Goal: Check status: Check status

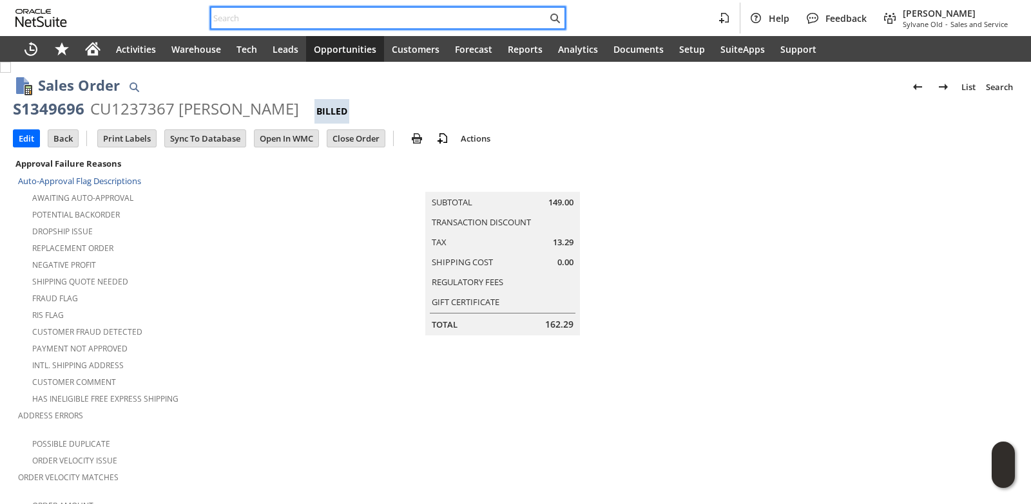
click at [300, 12] on input "text" at bounding box center [379, 17] width 336 height 15
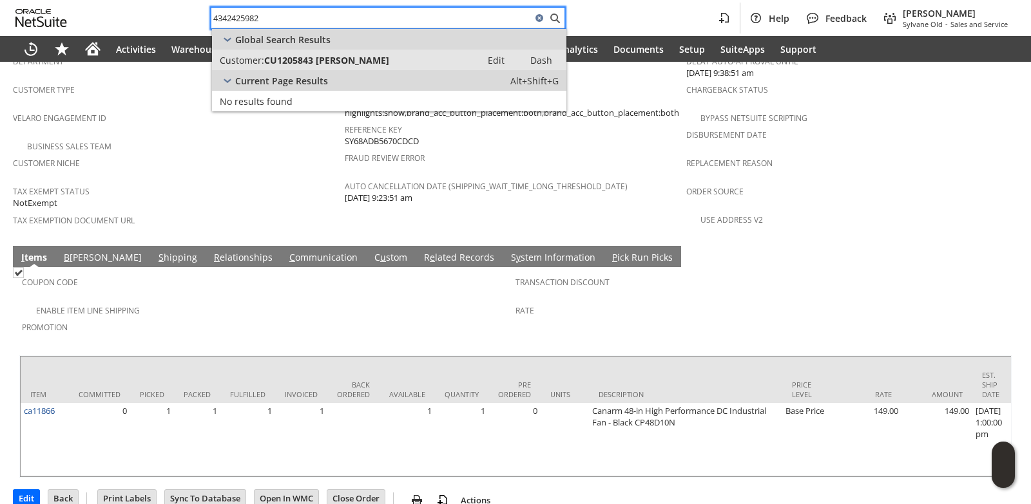
type input "4342425982"
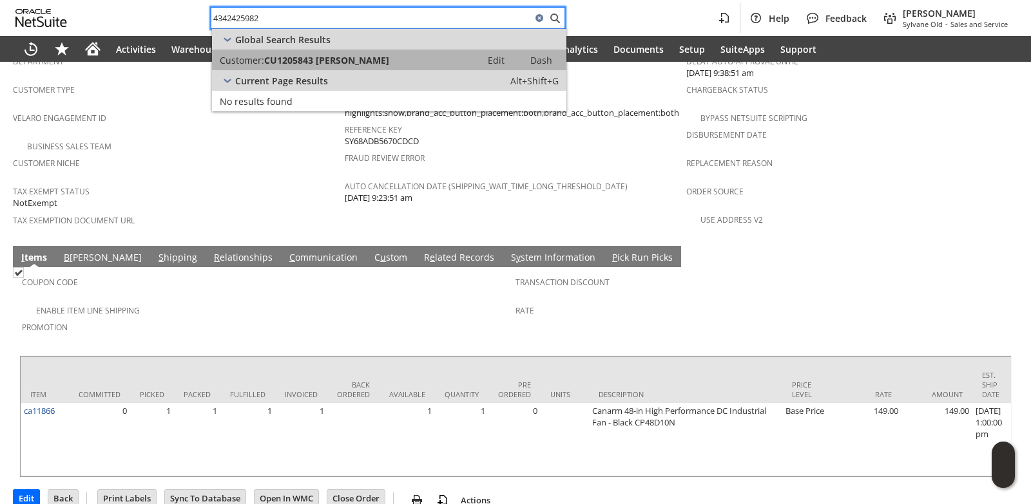
click at [310, 56] on span "CU1205843 Joan S Kindig" at bounding box center [326, 60] width 125 height 12
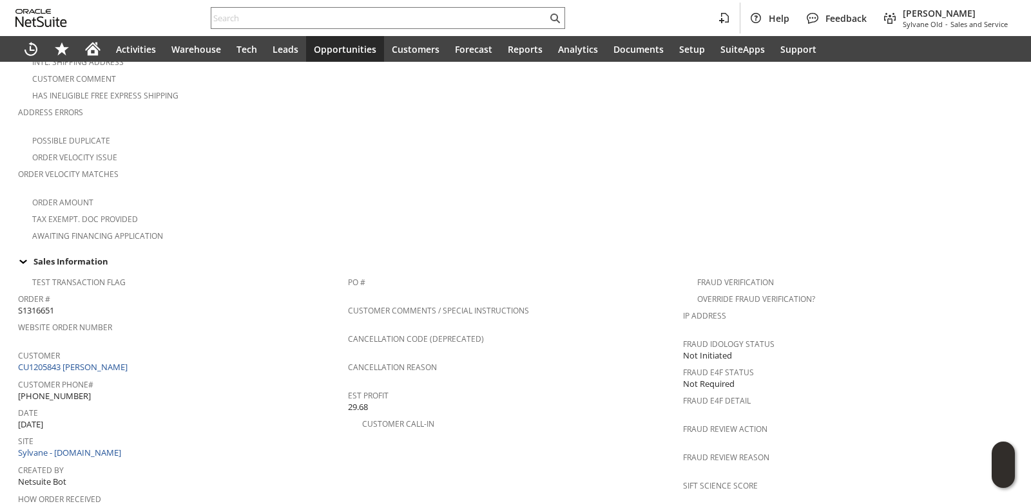
scroll to position [334, 0]
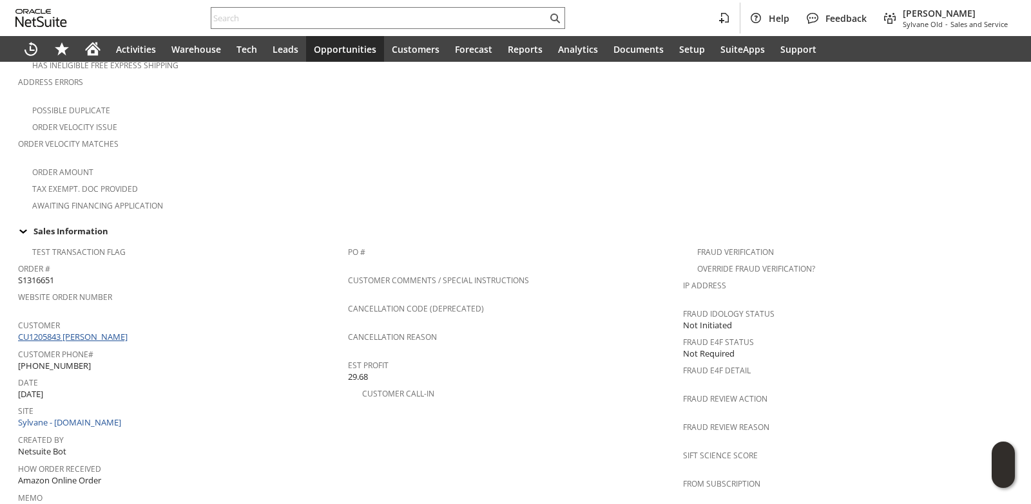
click at [100, 331] on link "CU1205843 [PERSON_NAME]" at bounding box center [74, 337] width 113 height 12
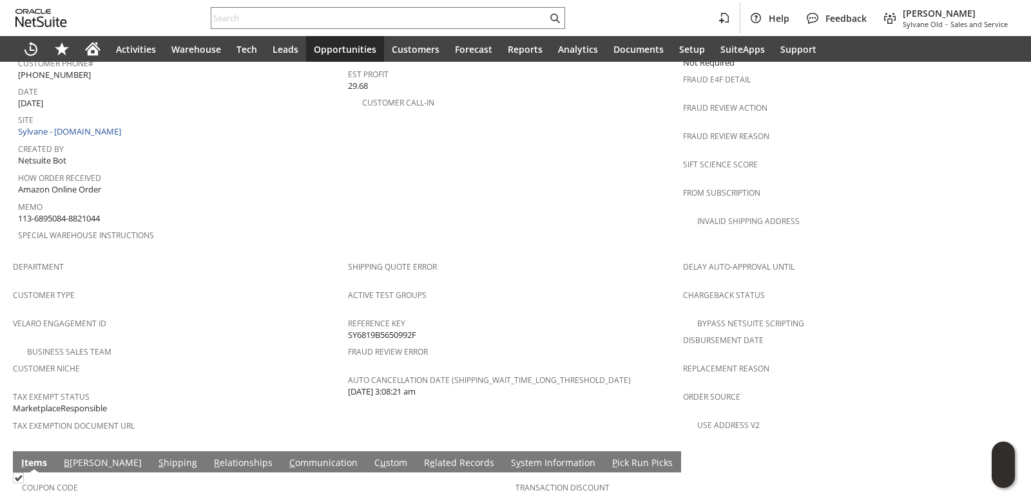
scroll to position [497, 0]
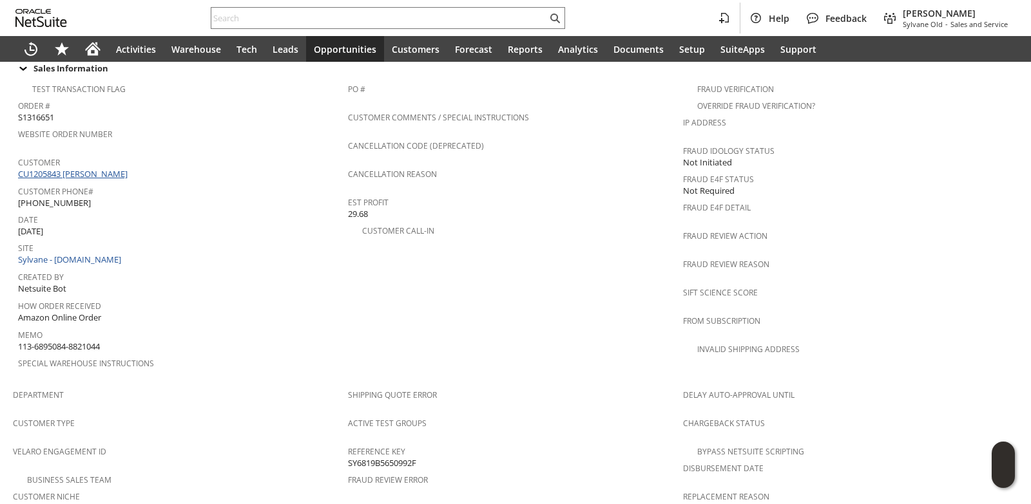
click at [97, 168] on link "CU1205843 Joan S Kindig" at bounding box center [74, 174] width 113 height 12
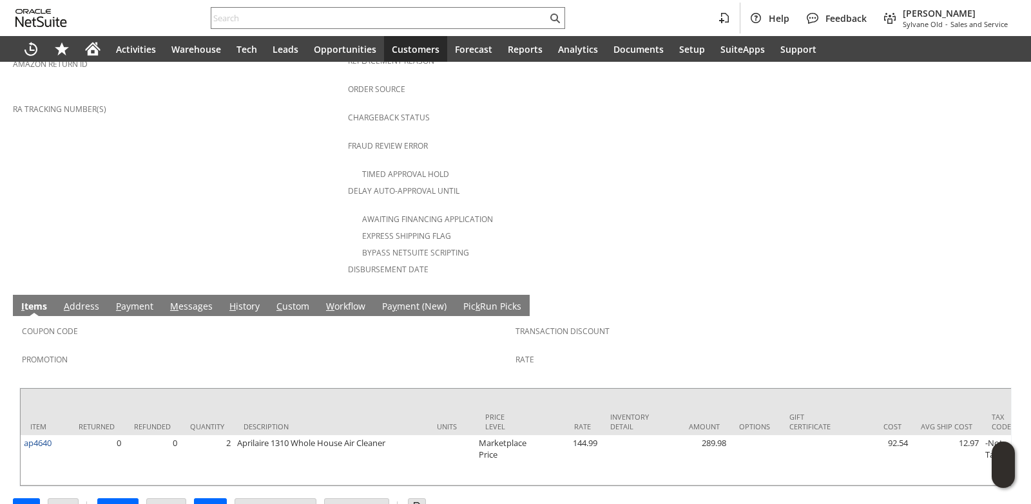
scroll to position [524, 0]
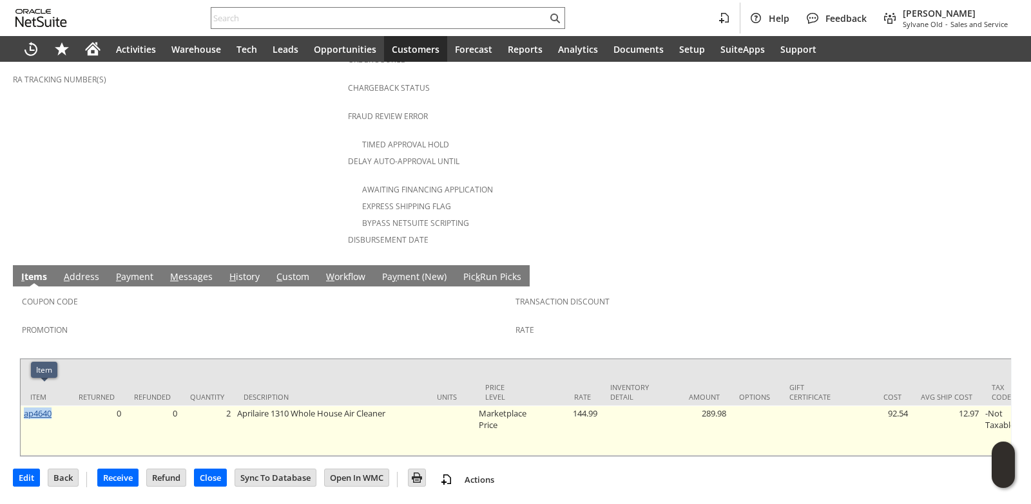
drag, startPoint x: 62, startPoint y: 393, endPoint x: 24, endPoint y: 397, distance: 38.3
click at [24, 406] on td "ap4640" at bounding box center [45, 431] width 48 height 50
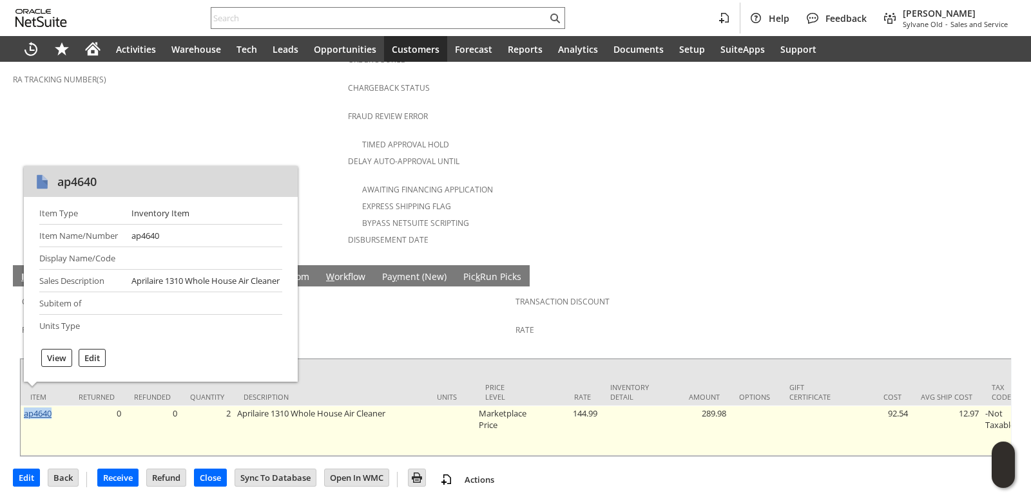
copy link "ap4640"
